Goal: Communication & Community: Answer question/provide support

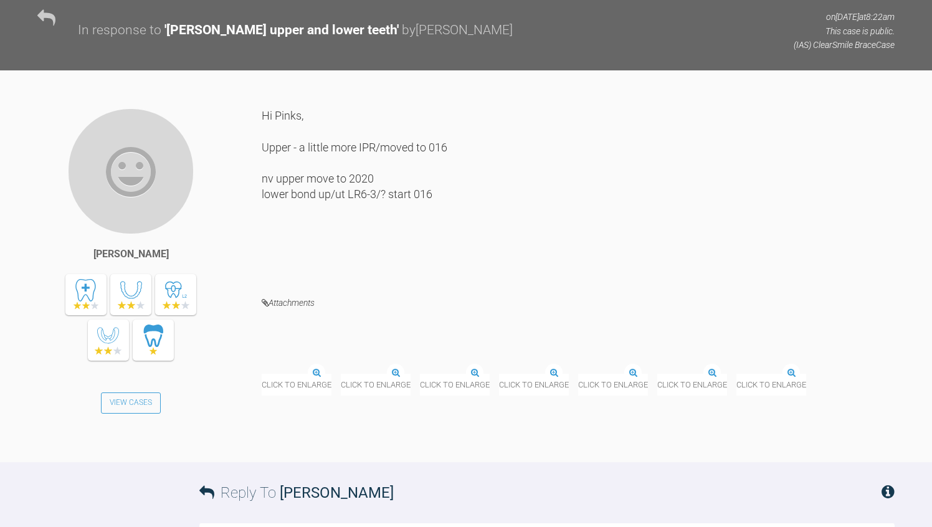
scroll to position [5372, 0]
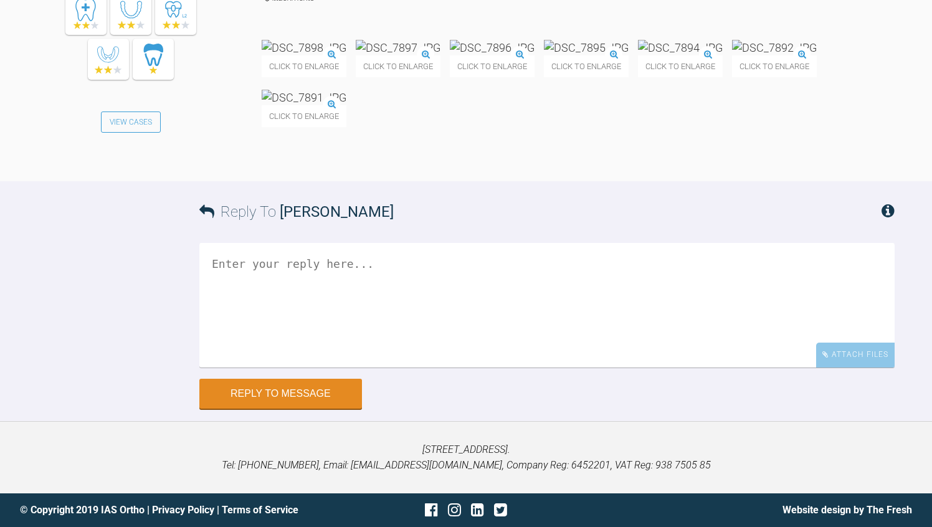
scroll to position [5845, 0]
click at [174, 408] on div "Reply To Neil Fearns Attach Files Drag and drop files here! Reply to Message" at bounding box center [466, 294] width 932 height 227
click at [212, 368] on textarea at bounding box center [546, 305] width 695 height 125
type textarea "Looking good - good to proceed as planned"
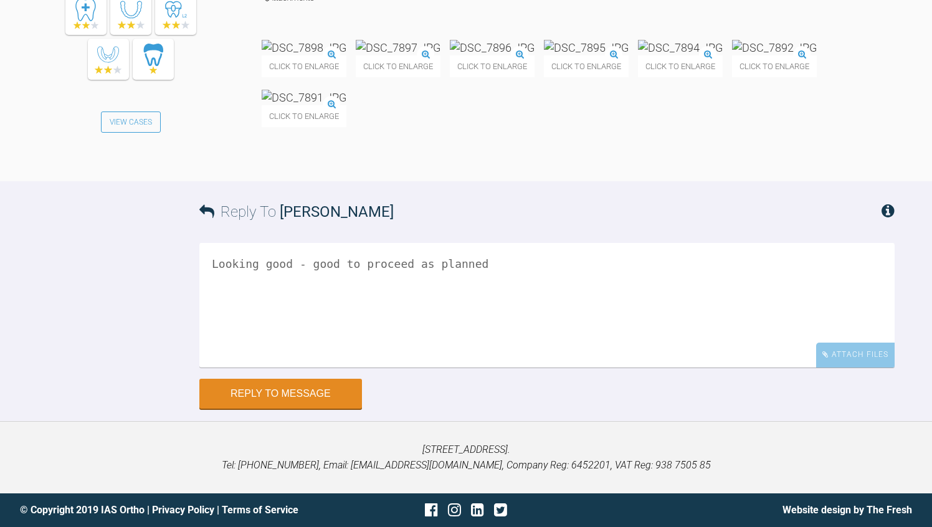
click at [87, 408] on div "Reply To Neil Fearns Looking good - good to proceed as planned Attach Files Dra…" at bounding box center [466, 294] width 932 height 227
click at [282, 396] on button "Reply to Message" at bounding box center [280, 395] width 163 height 30
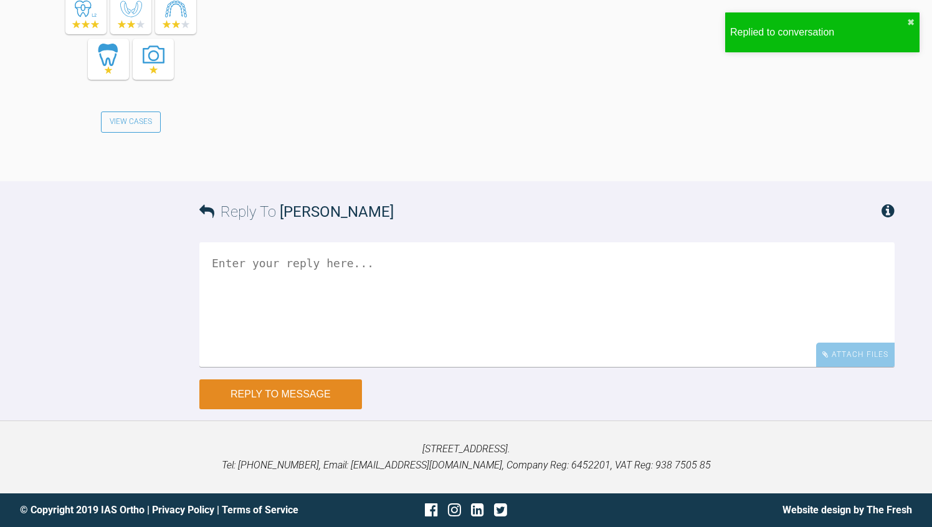
scroll to position [6509, 0]
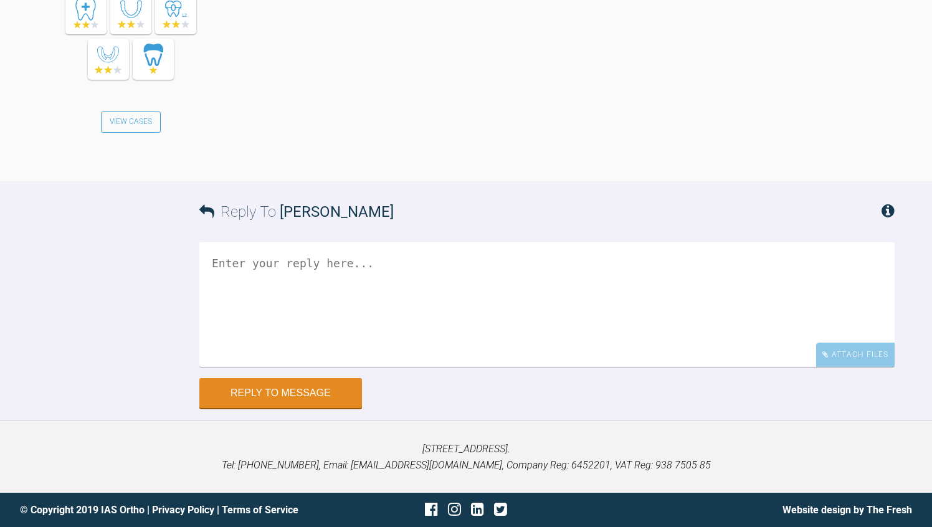
scroll to position [3003, 0]
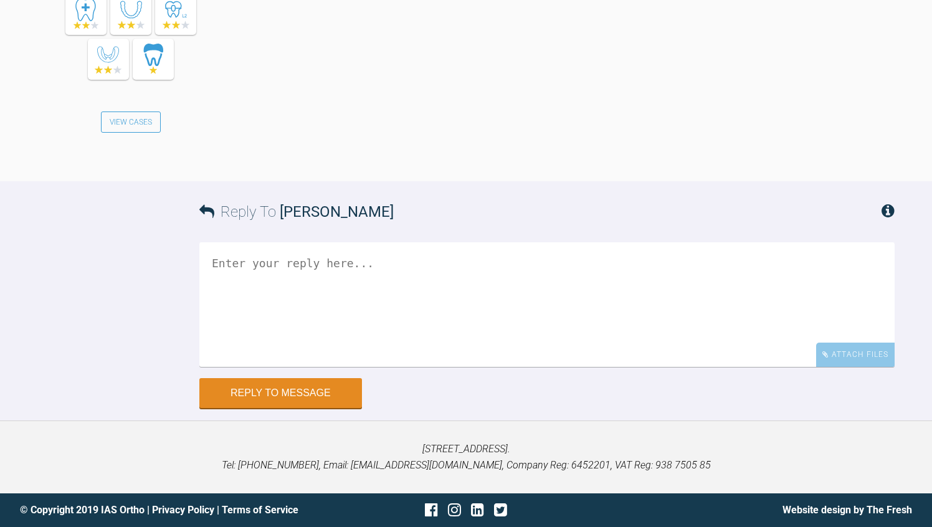
click at [342, 308] on textarea at bounding box center [546, 304] width 695 height 125
type textarea "Go ahead to bond-up"
click at [311, 409] on button "Reply to Message" at bounding box center [280, 394] width 163 height 30
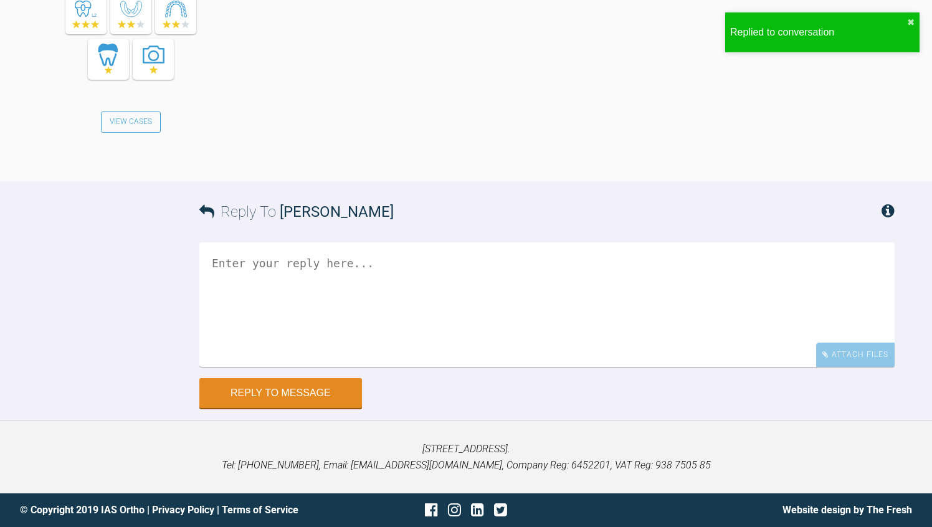
scroll to position [3477, 0]
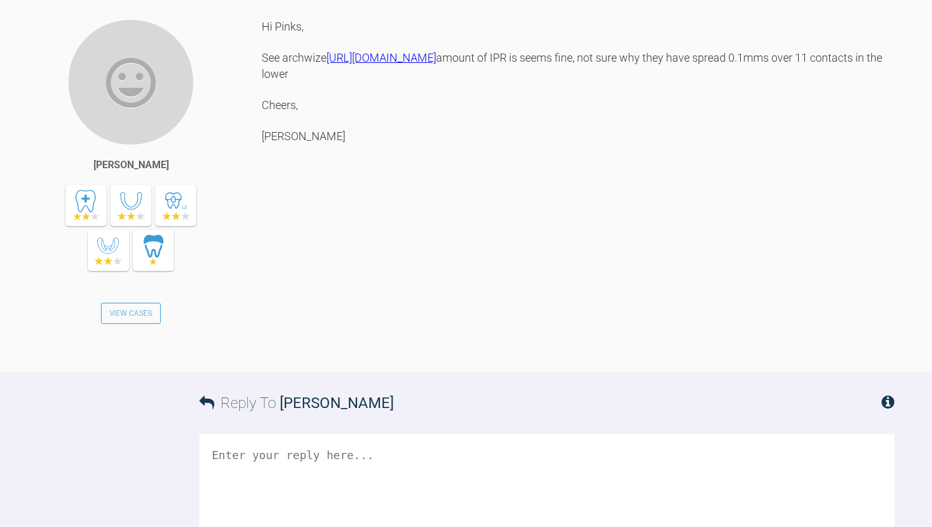
scroll to position [1416, 0]
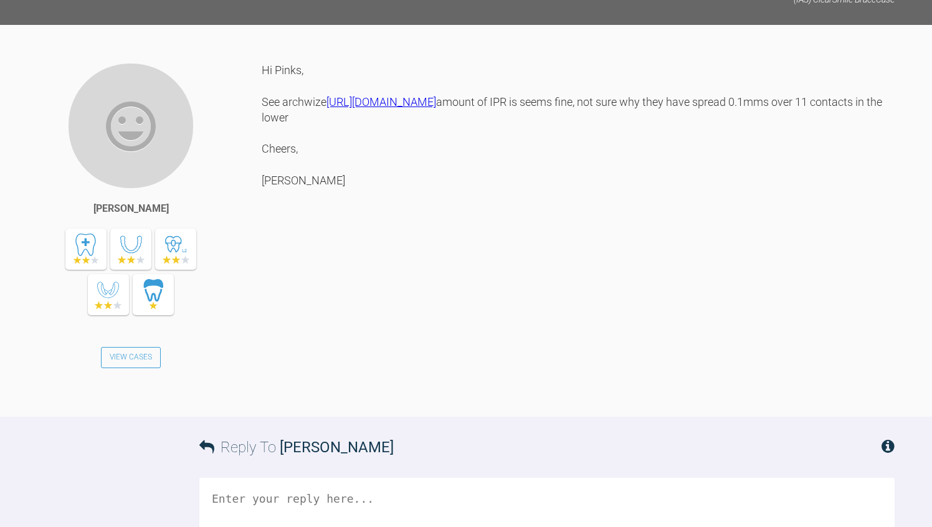
click at [740, 387] on div "Hi Pinks, See archwize [URL][DOMAIN_NAME] amount of IPR is seems fine, not sure…" at bounding box center [578, 229] width 633 height 335
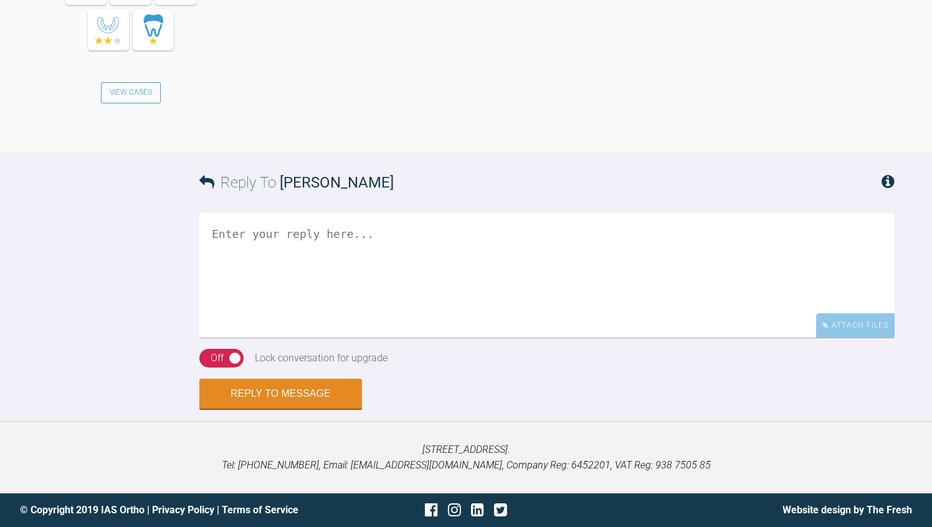
scroll to position [1840, 0]
click at [338, 338] on textarea at bounding box center [546, 275] width 695 height 125
click at [338, 338] on textarea "You could ask the lab to see the reason....change anything you like.." at bounding box center [546, 275] width 695 height 125
type textarea "You could ask the lab to see the reason....change anything you like.."
click at [123, 409] on div "Reply To Neil Fearns You could ask the lab to see the reason....change anything…" at bounding box center [466, 280] width 932 height 257
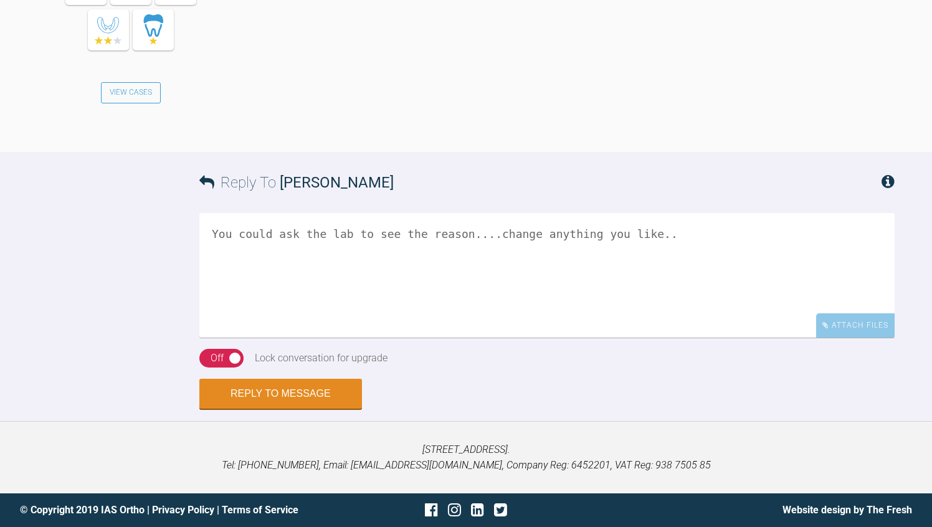
scroll to position [1964, 0]
click at [217, 366] on div "Off" at bounding box center [217, 358] width 13 height 16
click at [311, 410] on button "Reply to Message" at bounding box center [280, 395] width 163 height 30
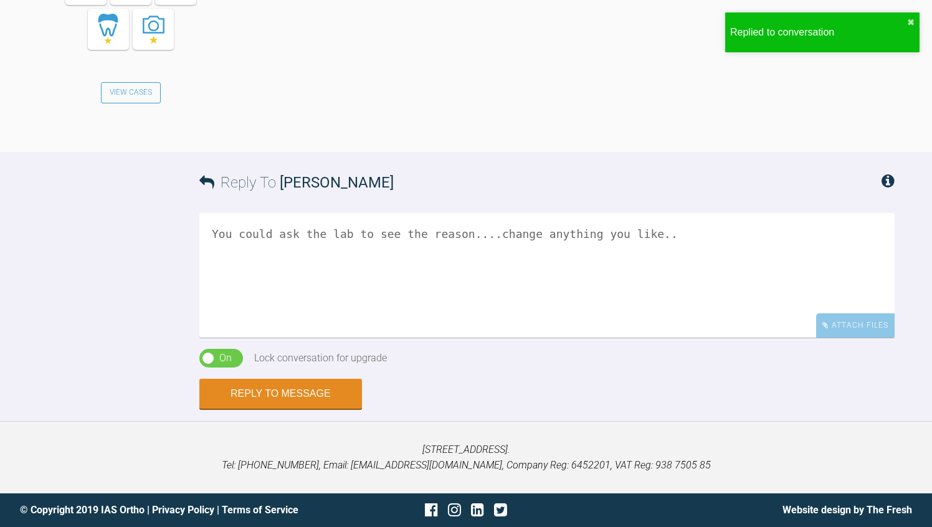
scroll to position [2387, 0]
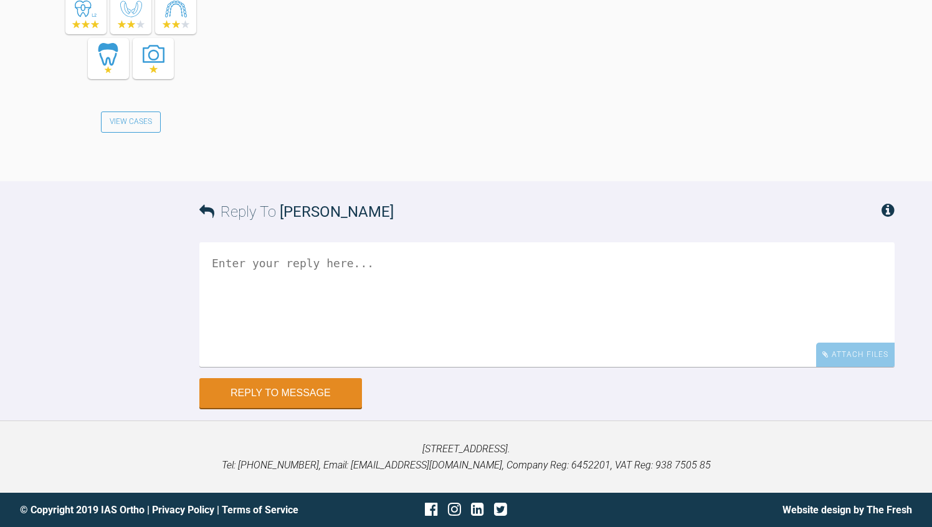
scroll to position [3581, 0]
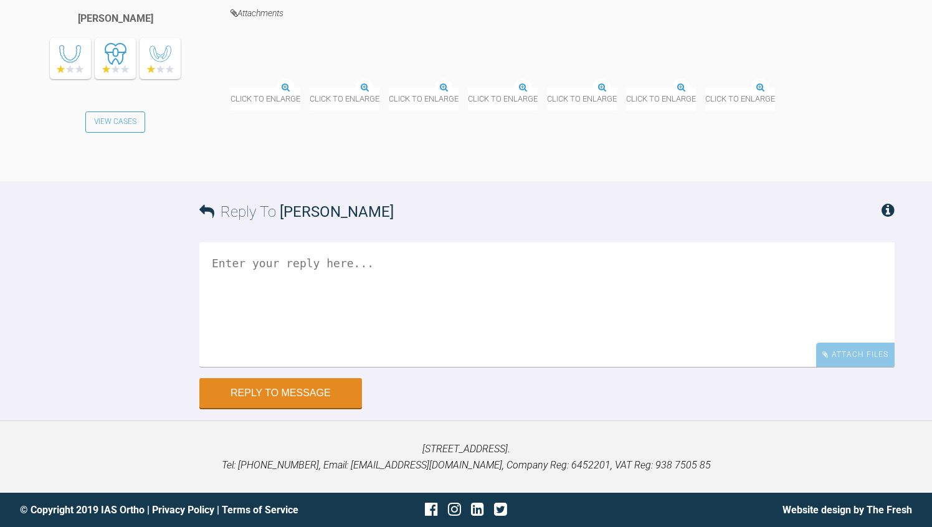
scroll to position [4834, 0]
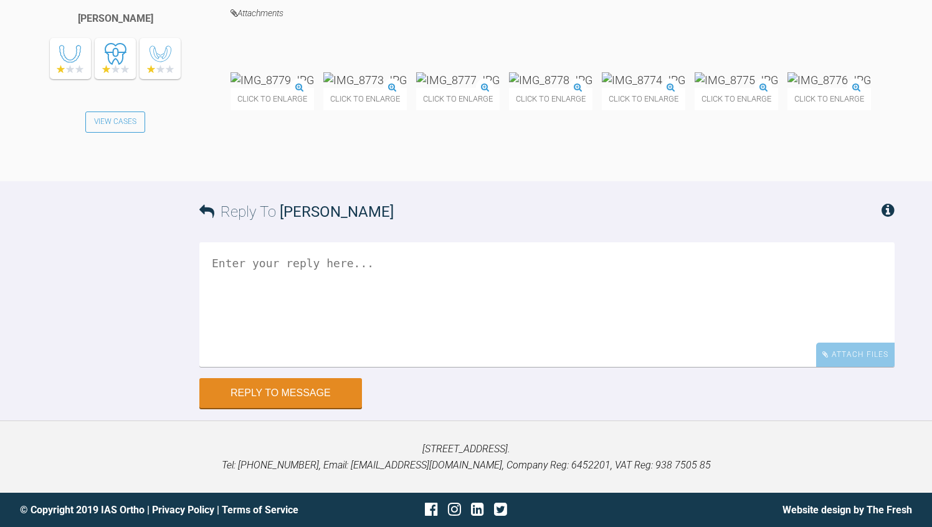
click at [695, 88] on img at bounding box center [736, 80] width 83 height 16
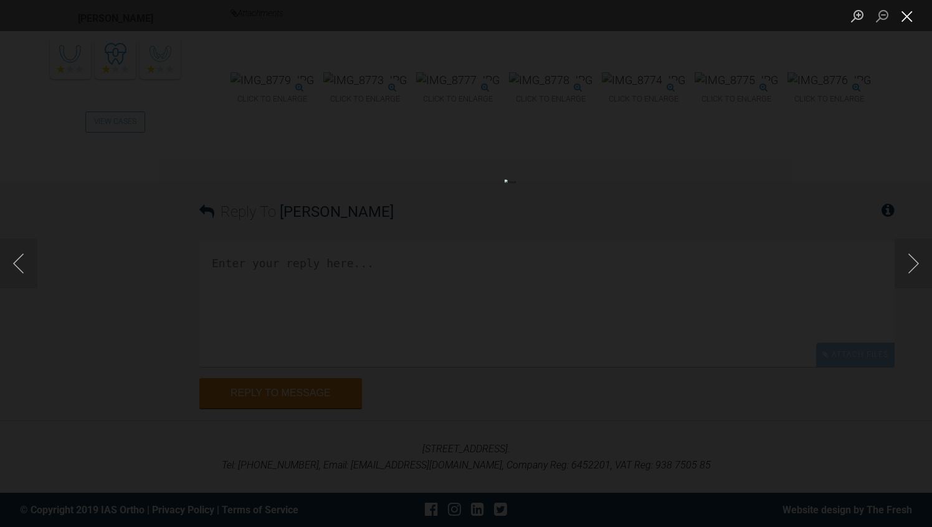
click at [909, 16] on button "Close lightbox" at bounding box center [907, 16] width 25 height 22
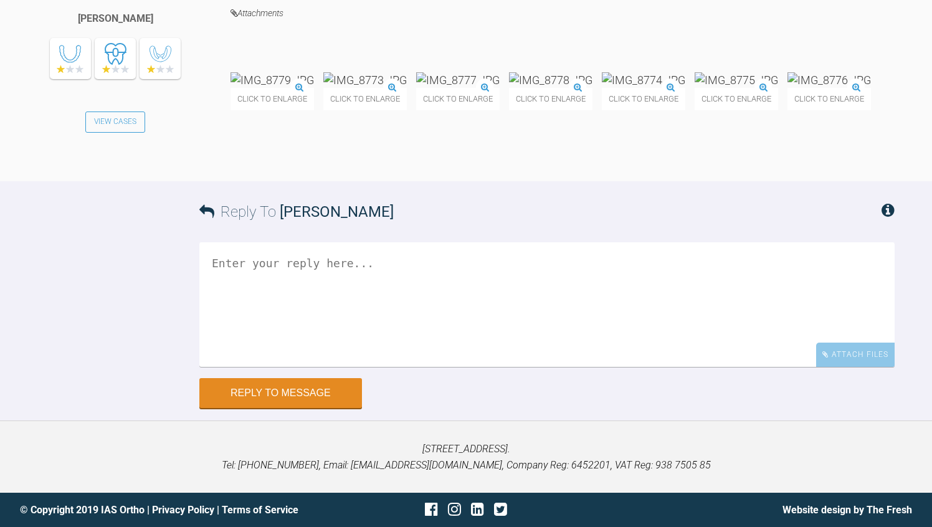
click at [126, 408] on div "Reply To Jack Gardner Attach Files Drag and drop files here! Reply to Message" at bounding box center [466, 294] width 932 height 227
click at [259, 367] on textarea at bounding box center [546, 304] width 695 height 125
type textarea "If you reposition the UR1 1mm incislly you intrude the tooth to the right level."
click at [49, 408] on div "Reply To Jack Gardner If you reposition the UR1 1mm incislly you intrude the to…" at bounding box center [466, 294] width 932 height 227
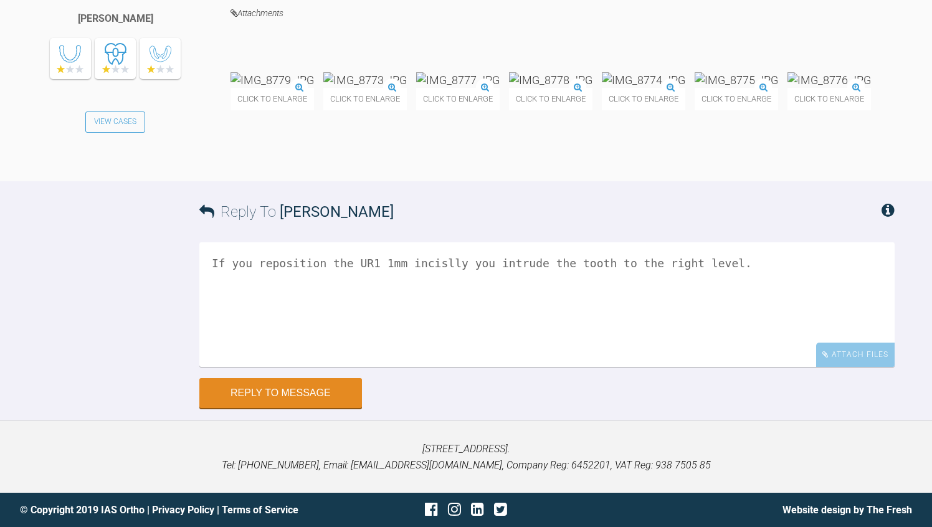
scroll to position [5058, 0]
click at [305, 409] on button "Reply to Message" at bounding box center [280, 394] width 163 height 30
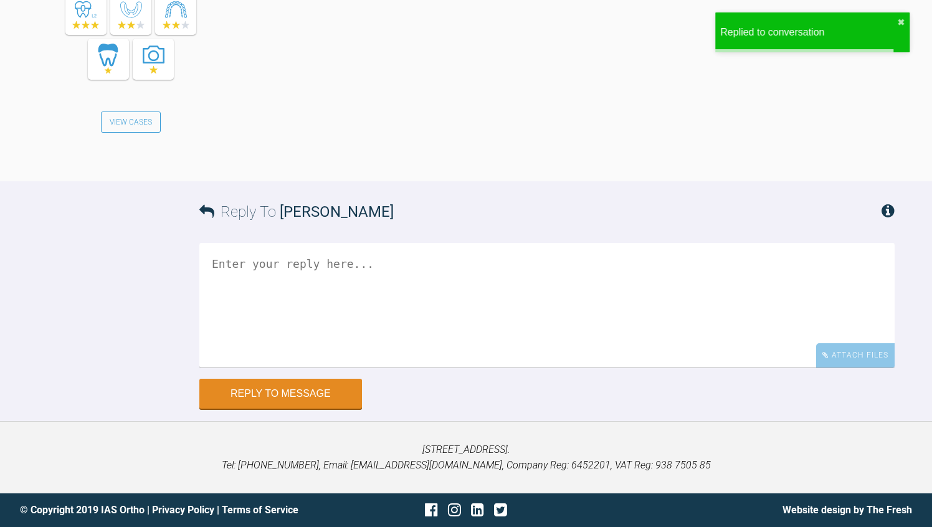
scroll to position [5521, 0]
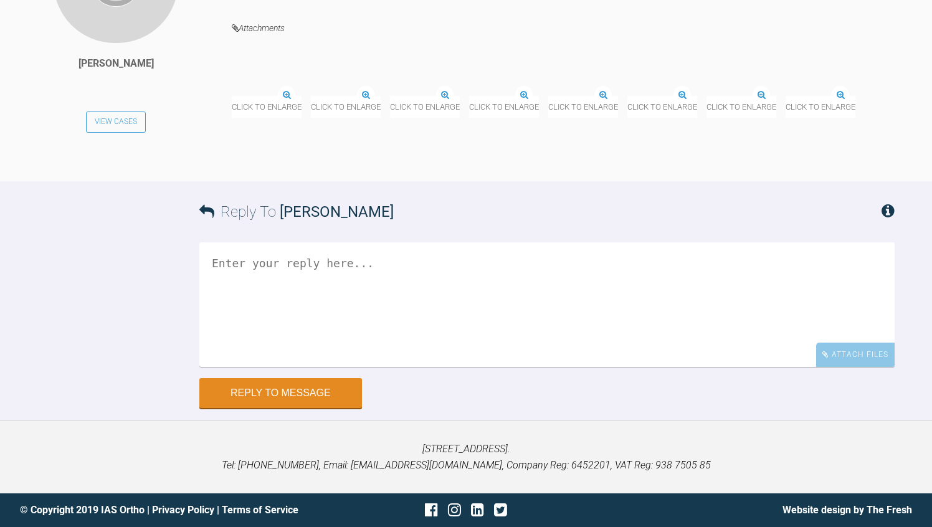
scroll to position [7882, 0]
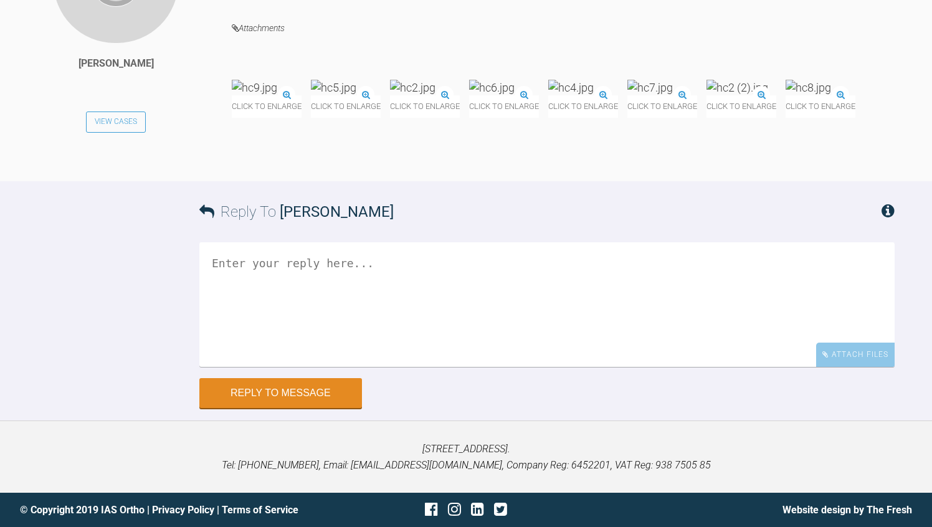
click at [329, 367] on textarea at bounding box center [546, 304] width 695 height 125
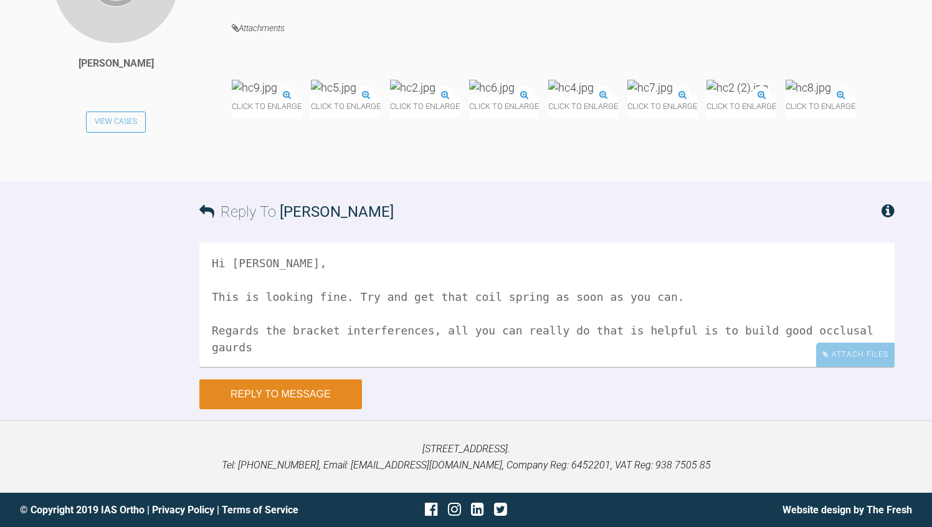
type textarea "Hi Tracey, This is looking fine. Try and get that coil spring as soon as you ca…"
click at [293, 409] on button "Reply to Message" at bounding box center [280, 394] width 163 height 30
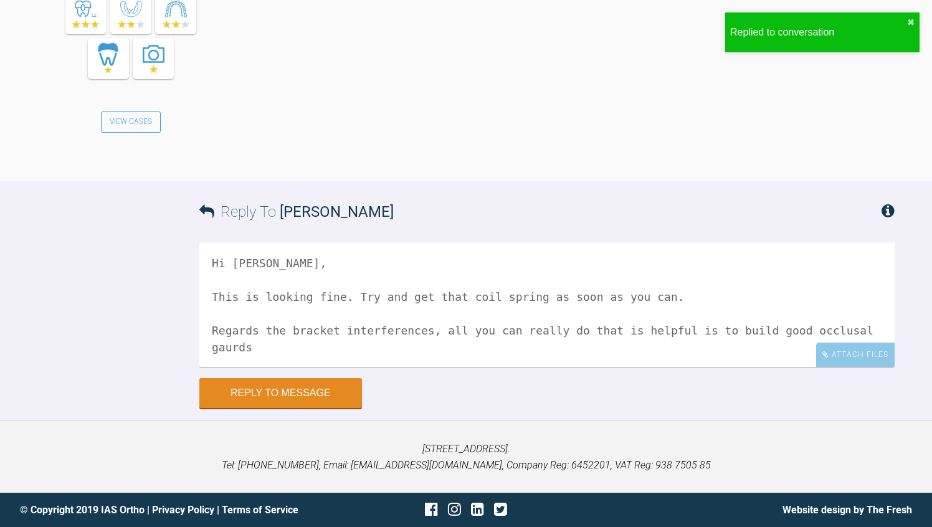
scroll to position [8385, 0]
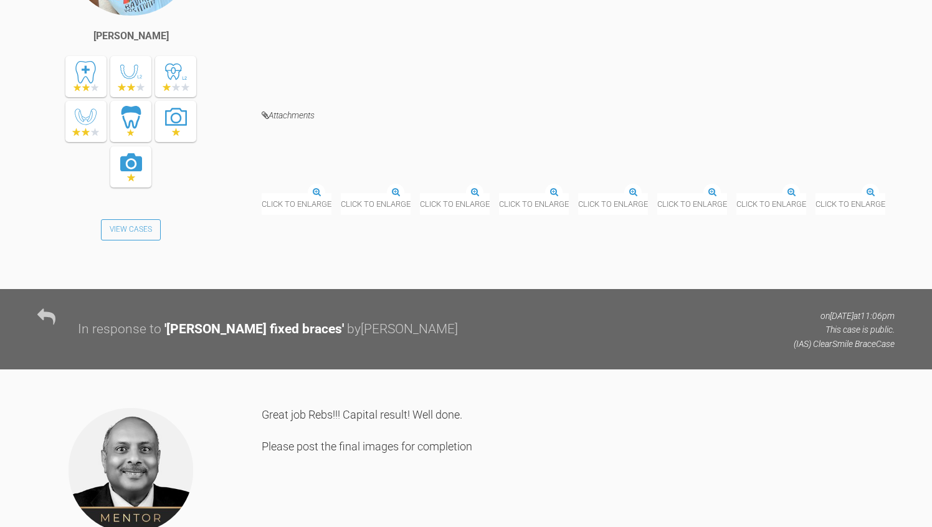
scroll to position [18543, 0]
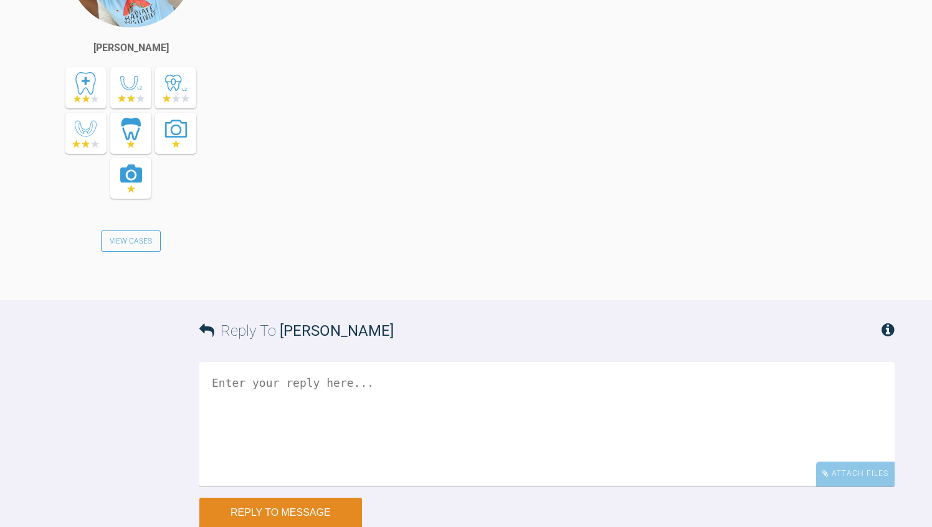
click at [497, 338] on div "Reply To Rebecca Lynne Williams" at bounding box center [546, 330] width 695 height 61
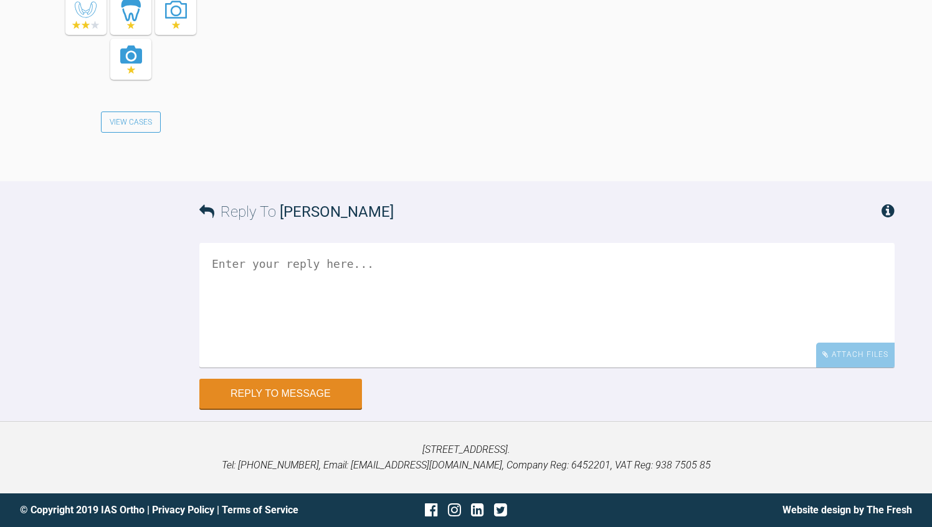
scroll to position [19142, 0]
click at [252, 278] on textarea at bounding box center [546, 305] width 695 height 125
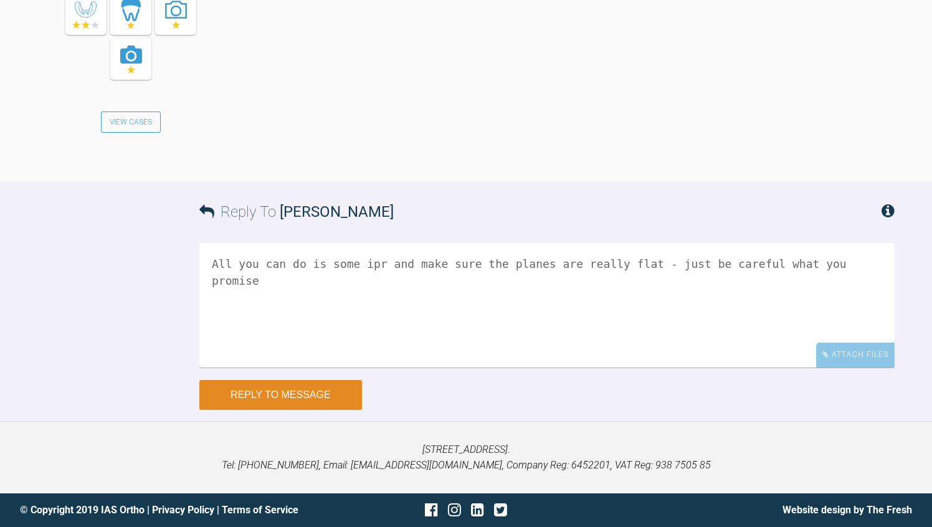
type textarea "All you can do is some ipr and make sure the planes are really flat - just be c…"
click at [224, 410] on button "Reply to Message" at bounding box center [280, 395] width 163 height 30
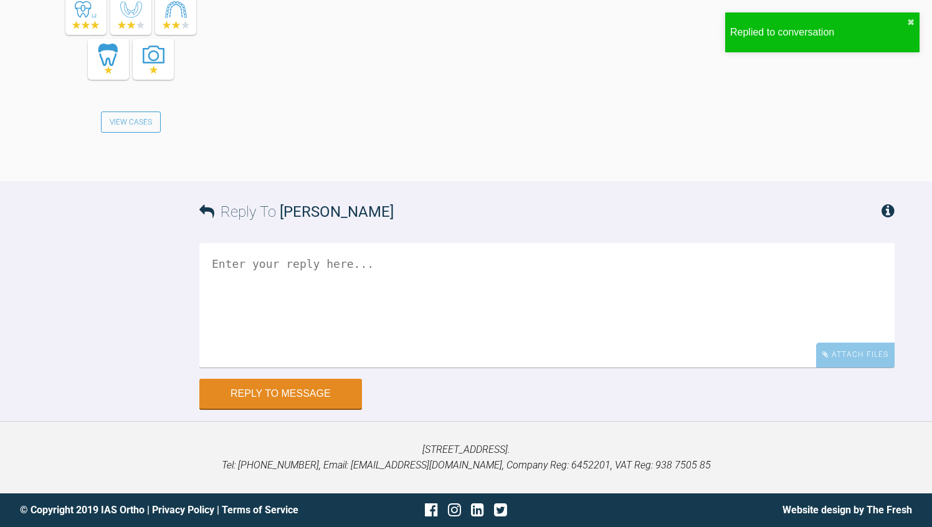
scroll to position [19571, 0]
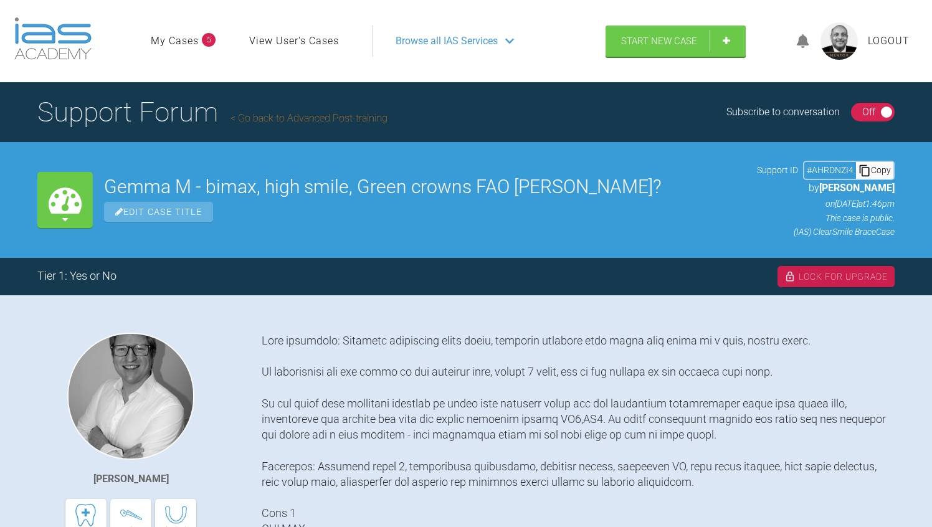
click at [853, 107] on div "On Off" at bounding box center [873, 112] width 44 height 19
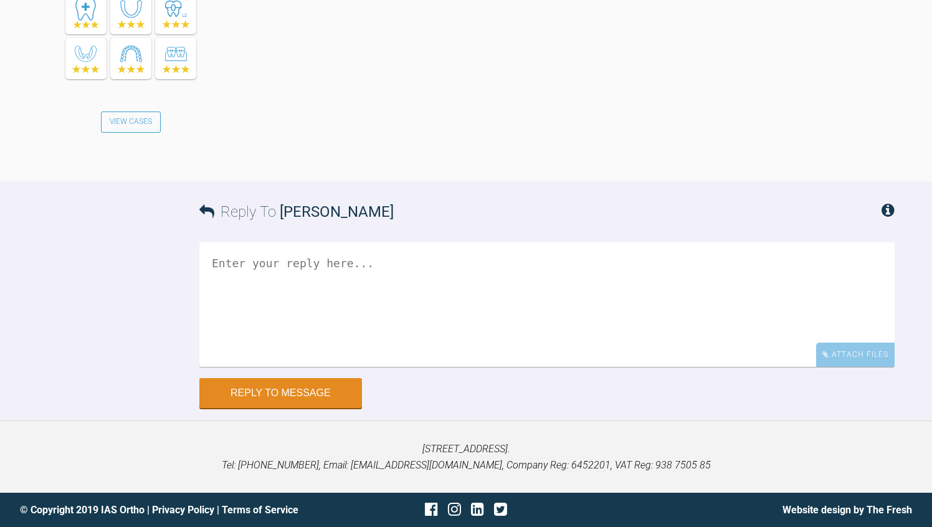
scroll to position [5059, 0]
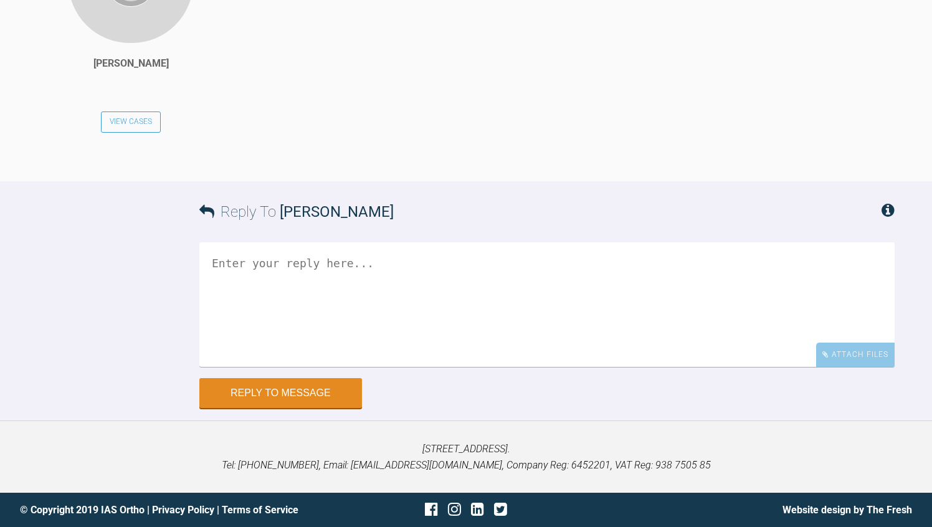
scroll to position [8806, 0]
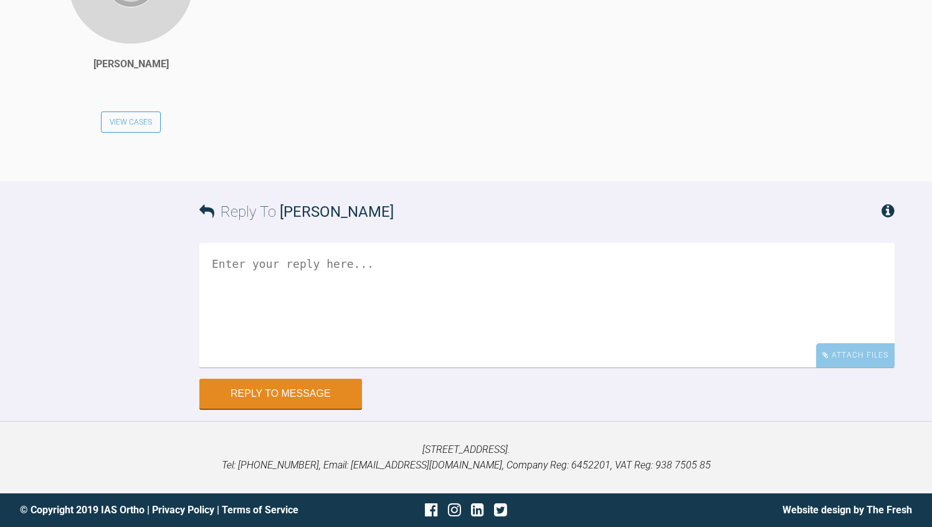
click at [441, 363] on textarea at bounding box center [546, 305] width 695 height 125
type textarea "Awesome :-)"
click at [328, 410] on button "Reply to Message" at bounding box center [280, 395] width 163 height 30
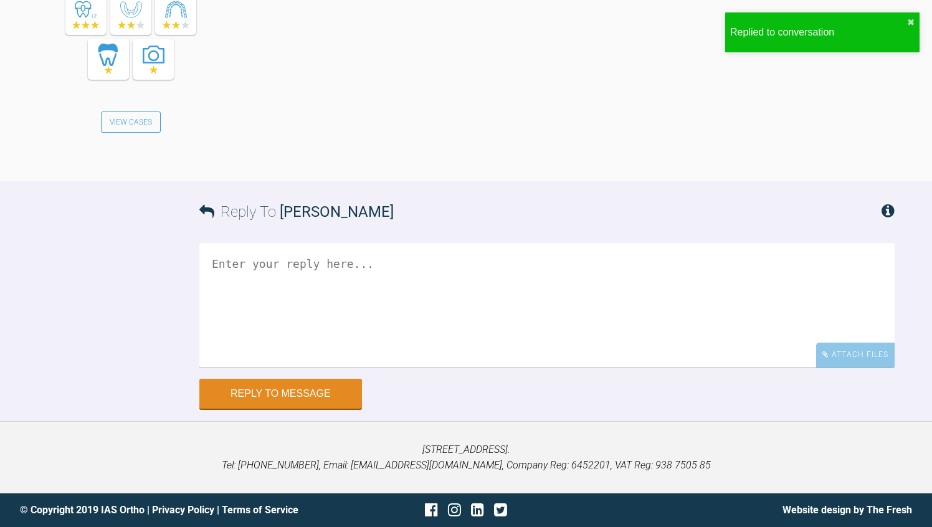
scroll to position [9283, 0]
